Goal: Information Seeking & Learning: Learn about a topic

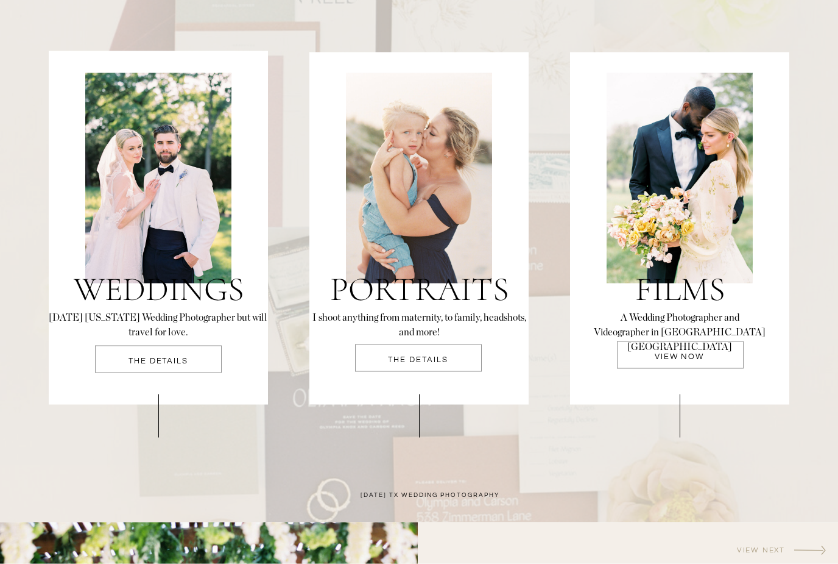
scroll to position [2549, 0]
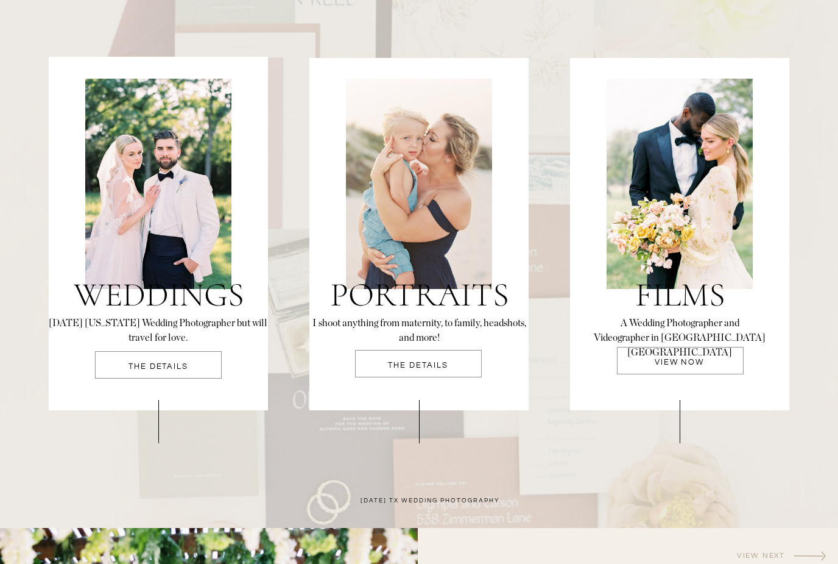
click at [665, 356] on div at bounding box center [680, 360] width 127 height 27
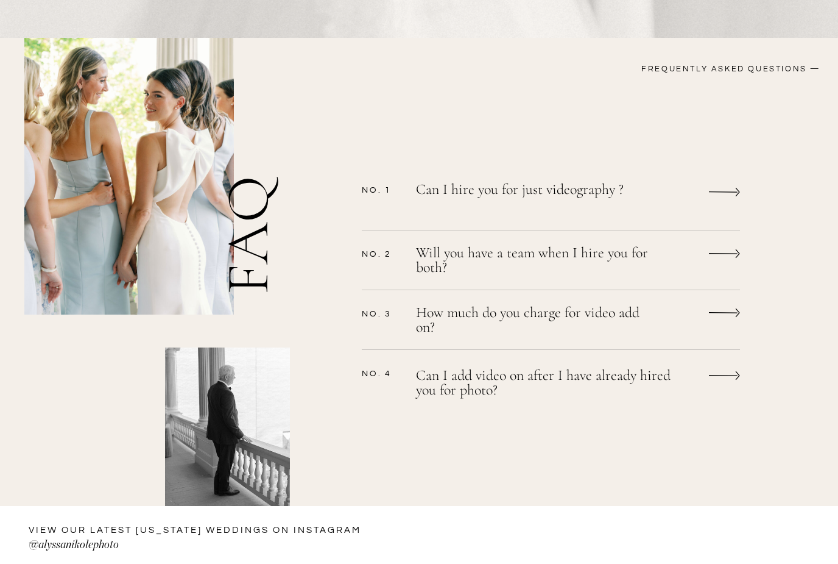
scroll to position [928, 0]
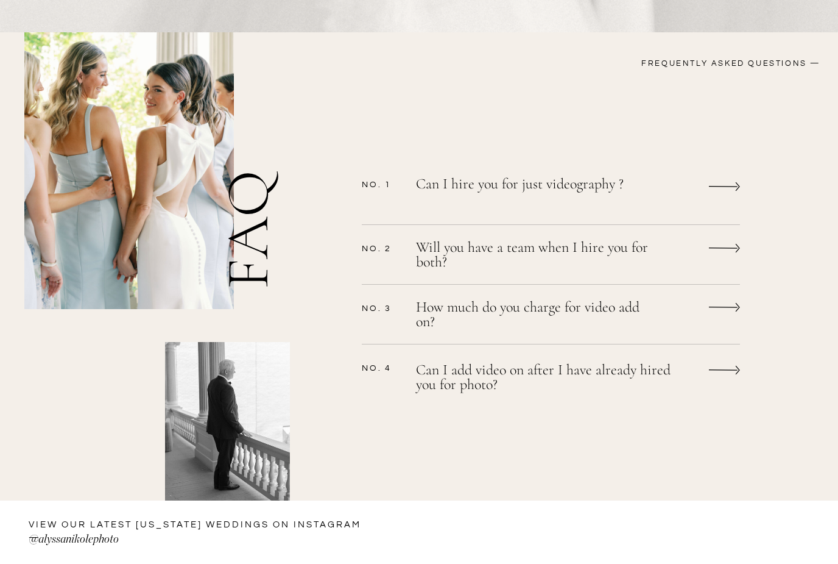
click at [454, 250] on p "Will you have a team when I hire you for both?" at bounding box center [535, 256] width 238 height 32
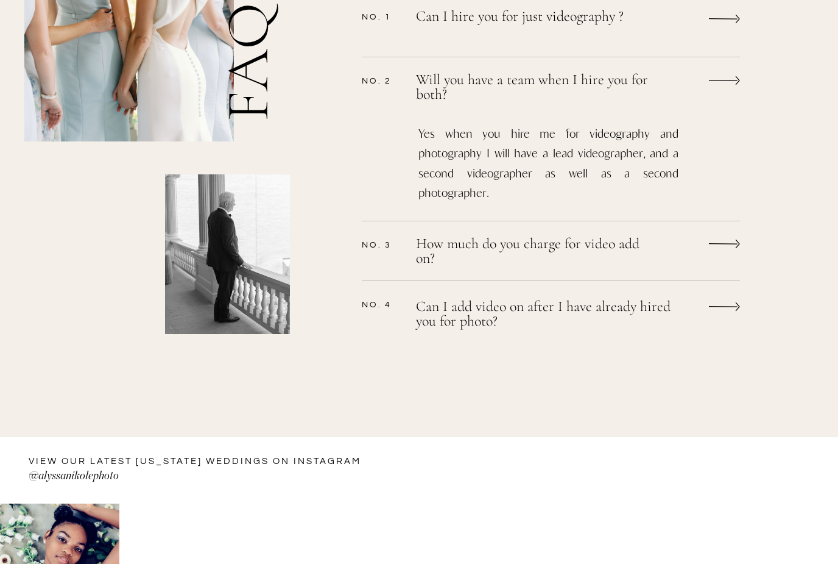
scroll to position [1097, 0]
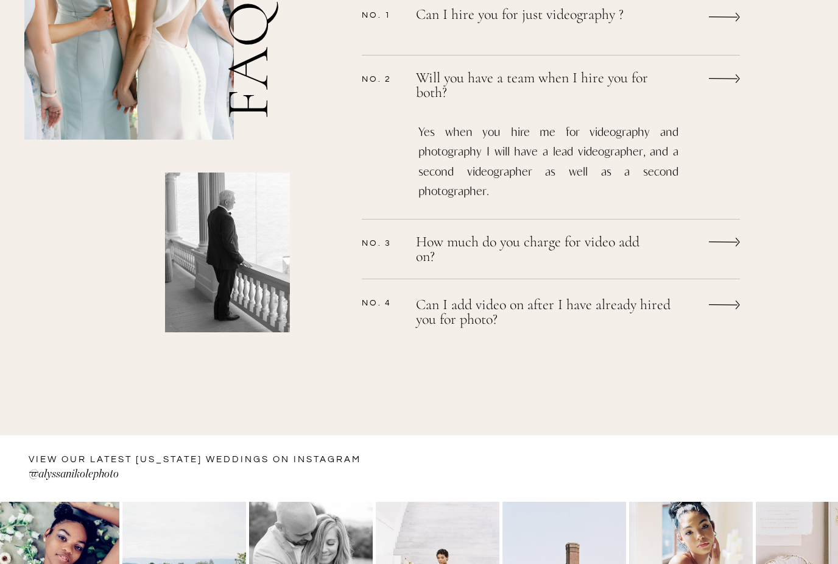
click at [451, 246] on p "How much do you charge for video add on?" at bounding box center [535, 251] width 238 height 32
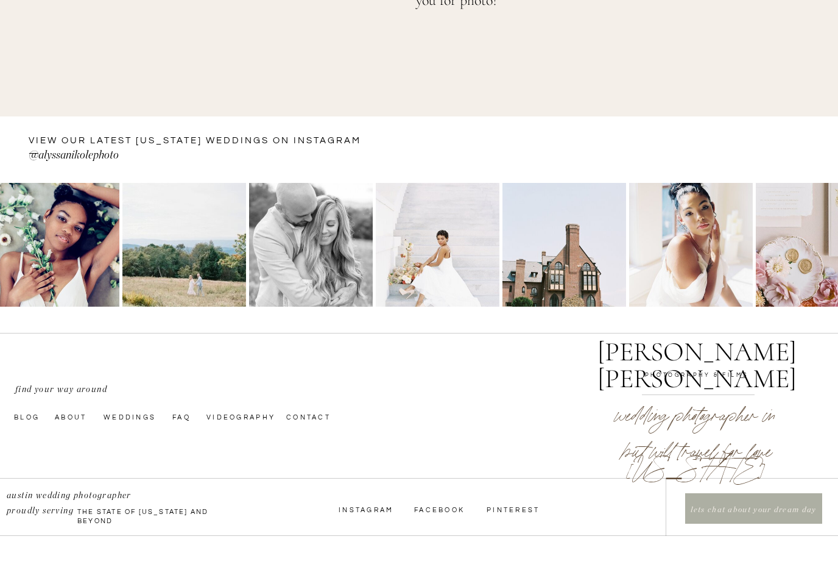
scroll to position [1510, 0]
click at [737, 512] on p "lets chat about your dream day" at bounding box center [754, 510] width 134 height 13
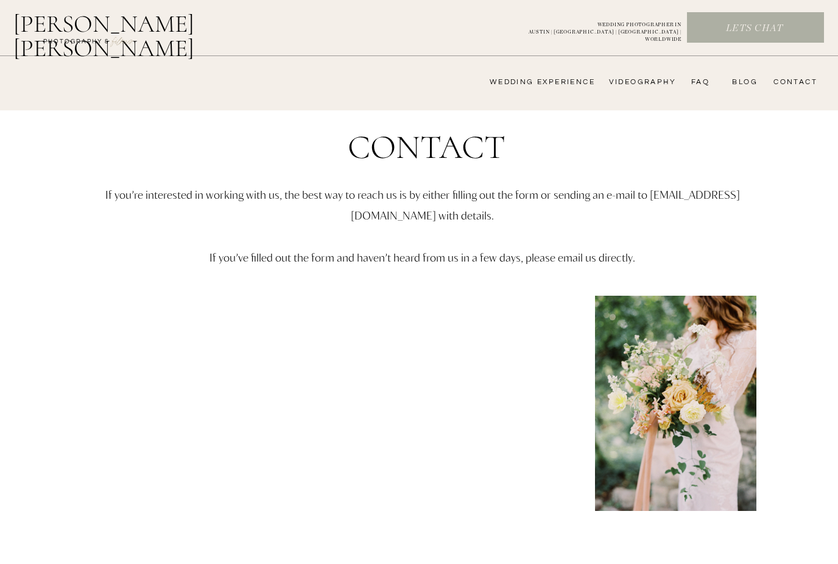
click at [80, 32] on h2 "[PERSON_NAME] [PERSON_NAME]" at bounding box center [135, 26] width 244 height 29
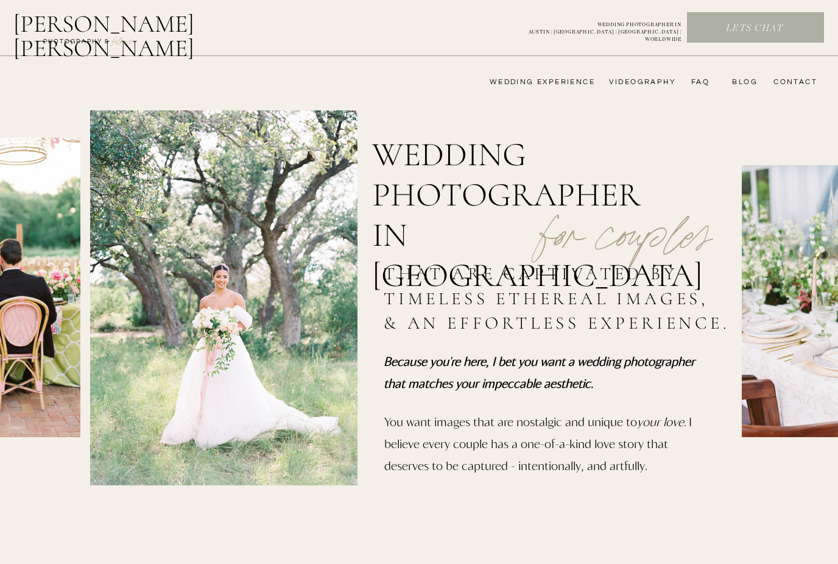
click at [559, 87] on nav "wedding experience" at bounding box center [534, 82] width 122 height 10
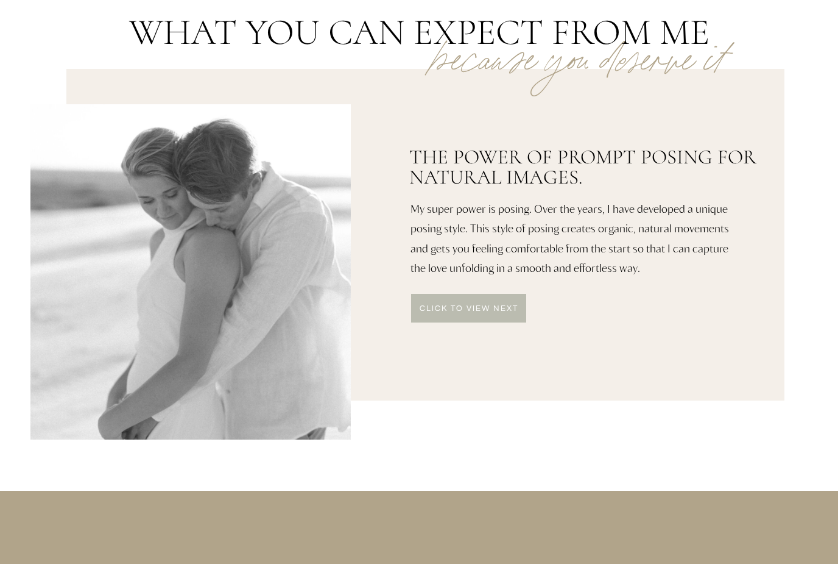
scroll to position [584, 0]
click at [467, 311] on p "click to VIEW NEXT" at bounding box center [469, 310] width 116 height 10
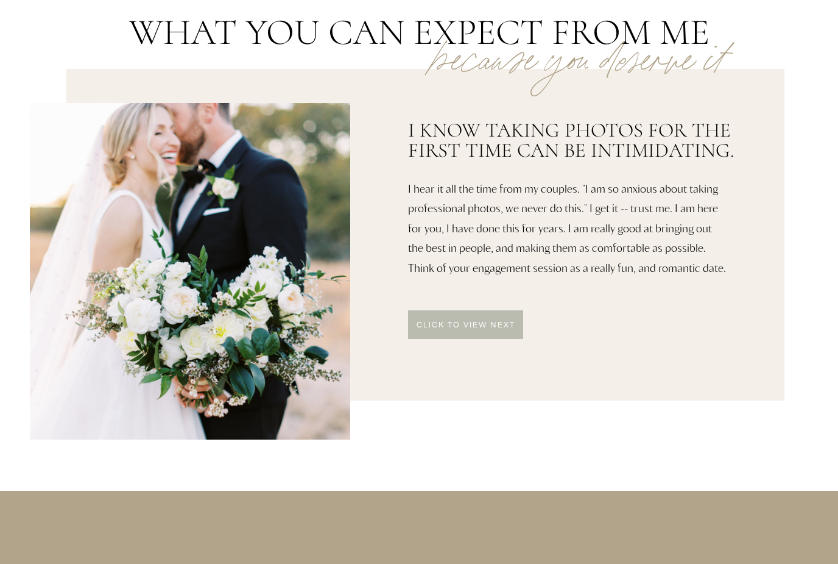
click at [470, 323] on p "click to VIEW NEXT" at bounding box center [466, 326] width 116 height 10
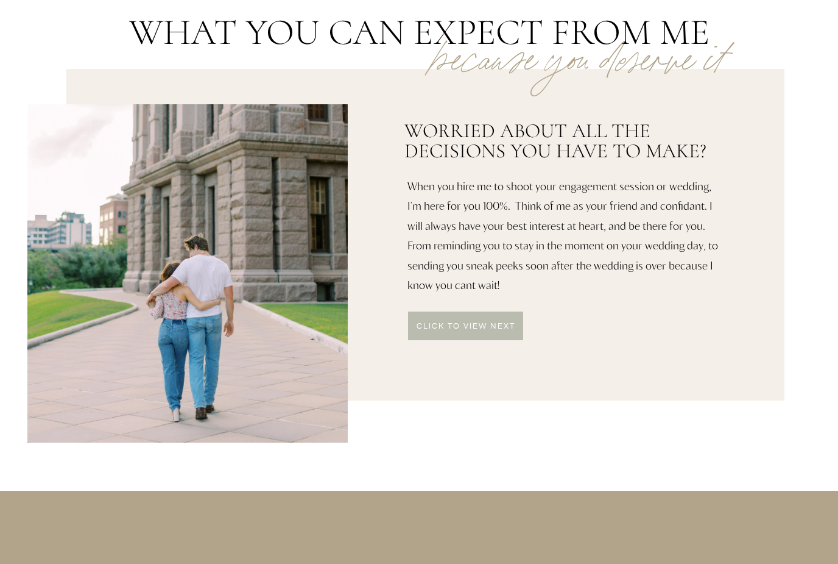
click at [464, 322] on p "click to VIEW NEXT" at bounding box center [466, 327] width 116 height 10
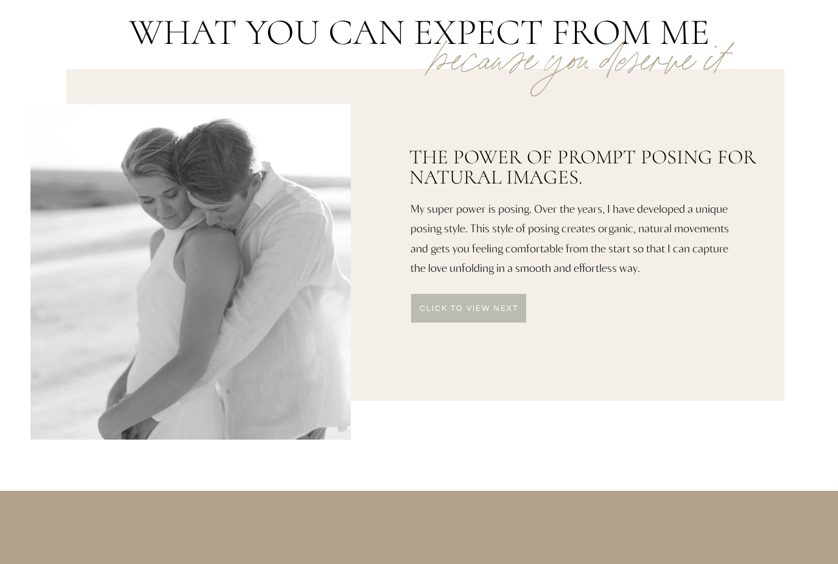
click at [465, 309] on p "click to VIEW NEXT" at bounding box center [469, 310] width 116 height 10
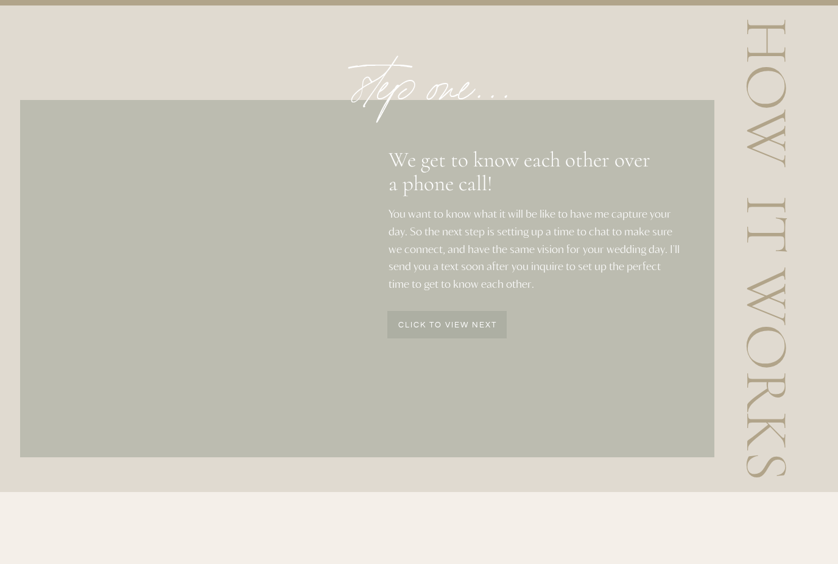
scroll to position [1481, 0]
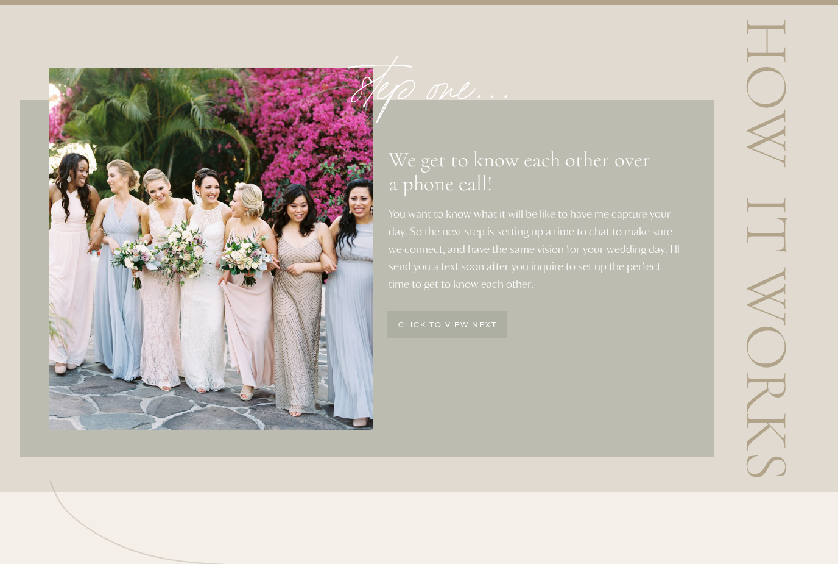
click at [438, 321] on p "click to view next" at bounding box center [448, 326] width 118 height 10
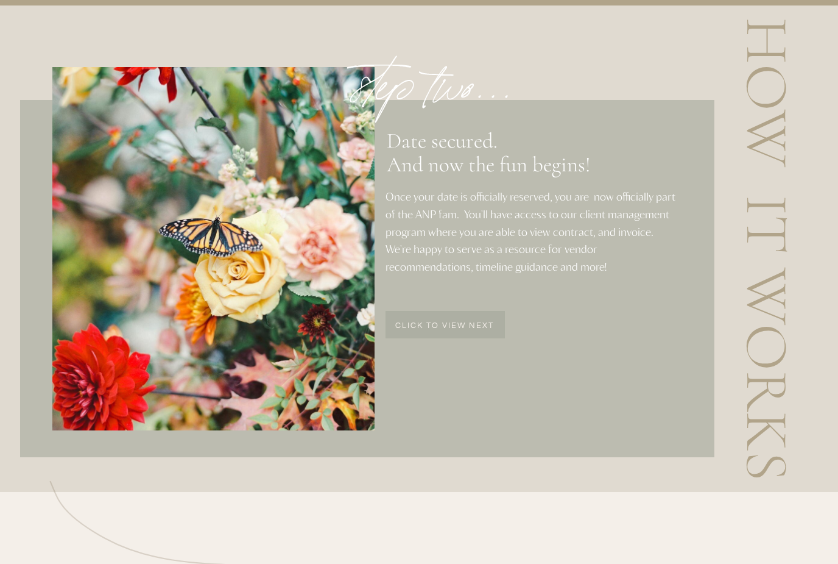
click at [450, 325] on p "click to view next" at bounding box center [445, 327] width 118 height 10
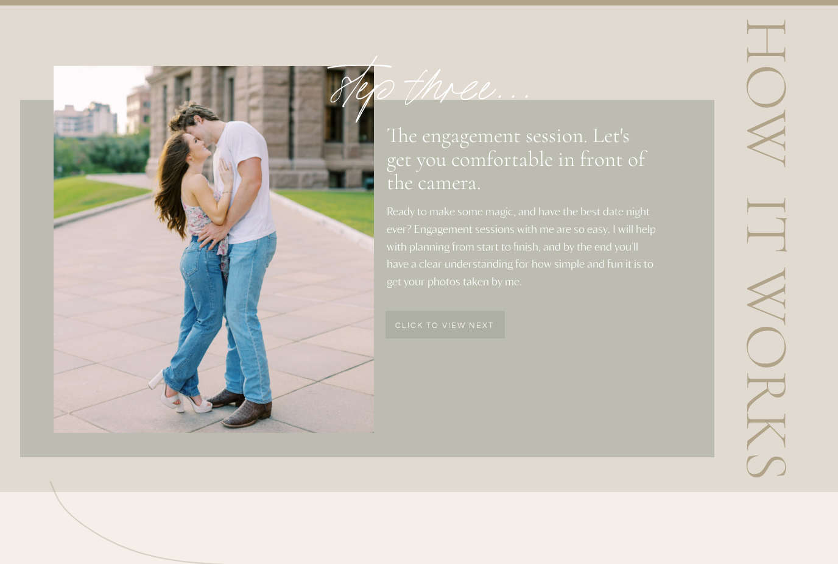
click at [451, 323] on p "click to view next" at bounding box center [445, 327] width 118 height 10
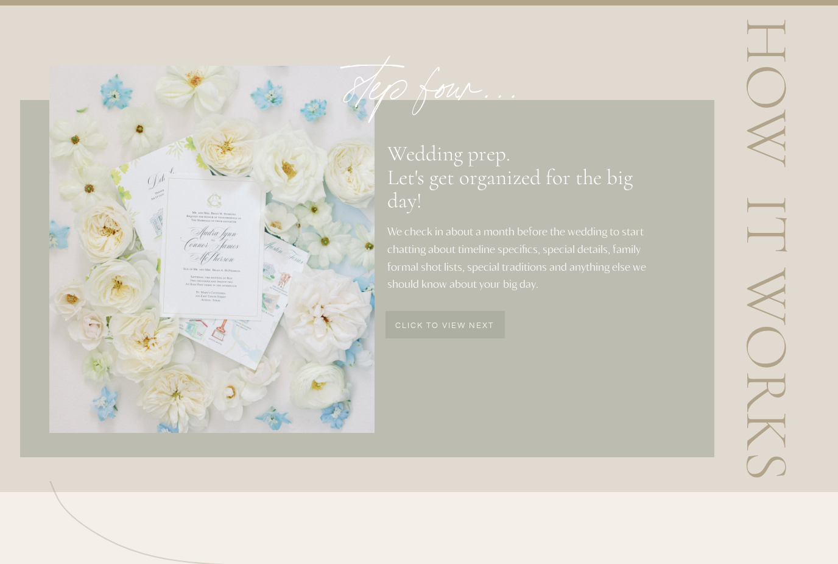
click at [439, 328] on p "click to view next" at bounding box center [445, 327] width 118 height 10
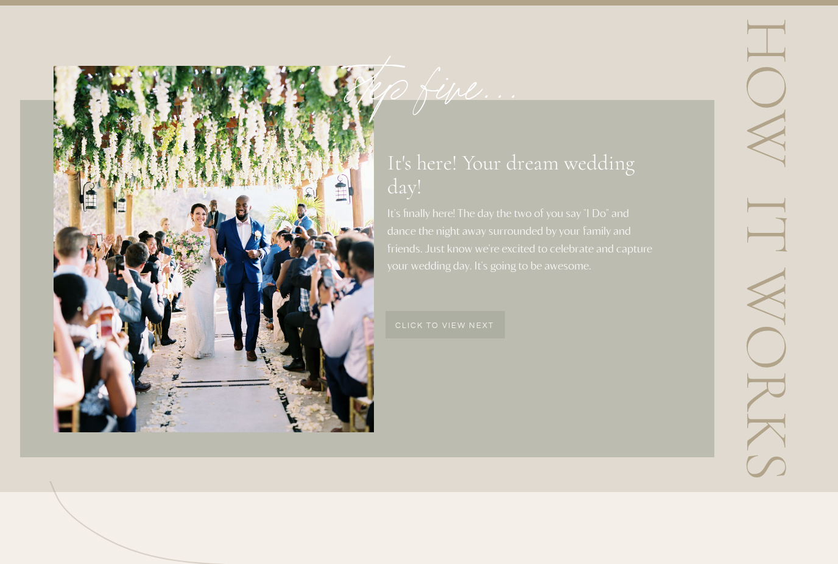
click at [430, 322] on p "click to view next" at bounding box center [445, 327] width 118 height 10
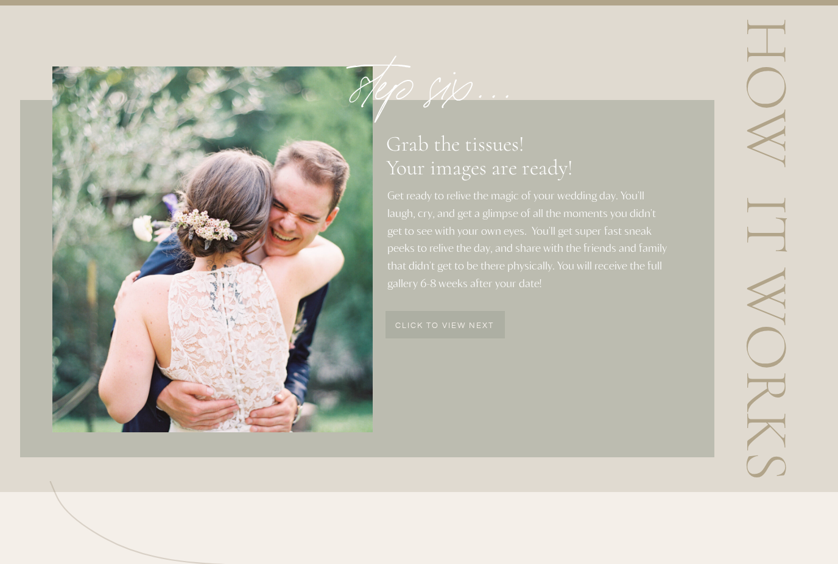
click at [438, 336] on div at bounding box center [445, 324] width 119 height 27
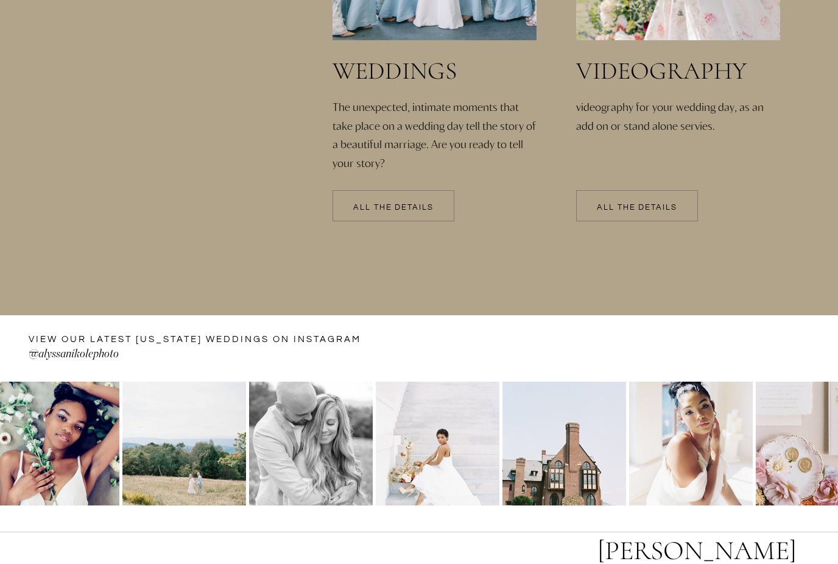
scroll to position [2760, 0]
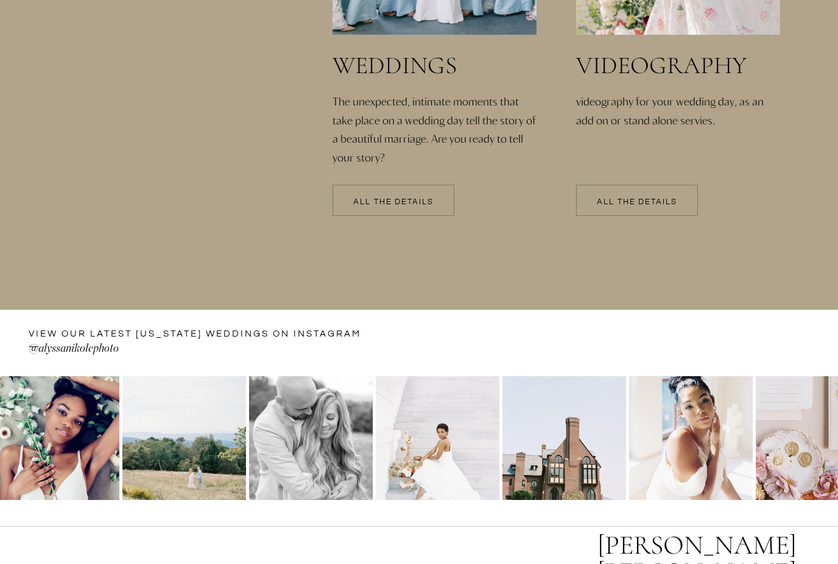
click at [632, 210] on div at bounding box center [637, 200] width 122 height 31
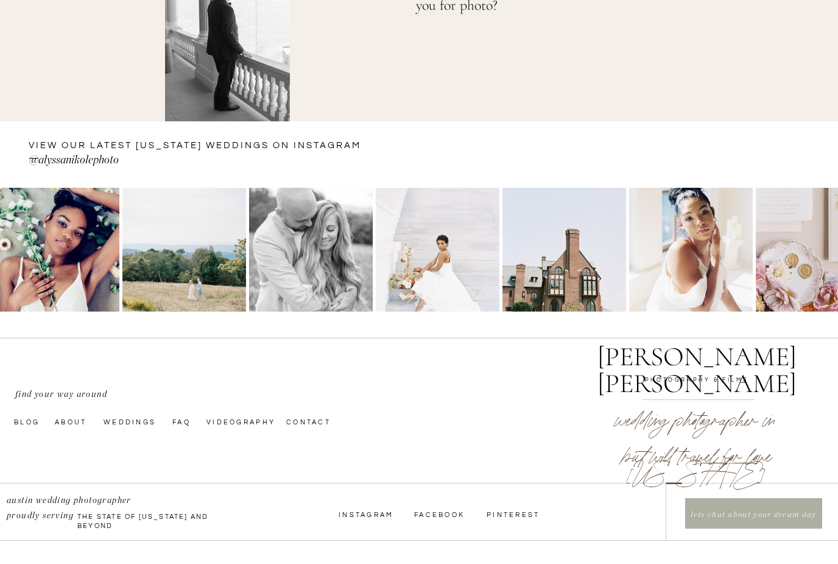
scroll to position [1312, 0]
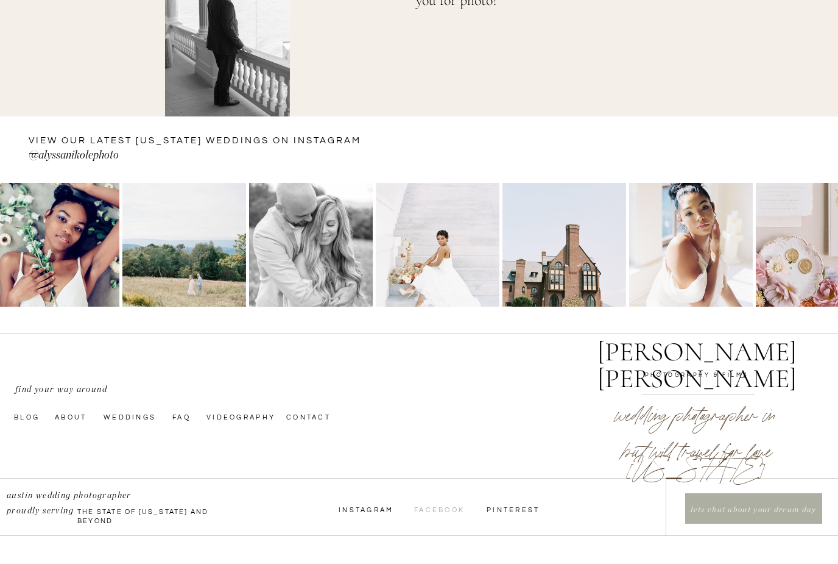
click at [446, 505] on nav "Facebook" at bounding box center [441, 509] width 54 height 10
